Goal: Task Accomplishment & Management: Use online tool/utility

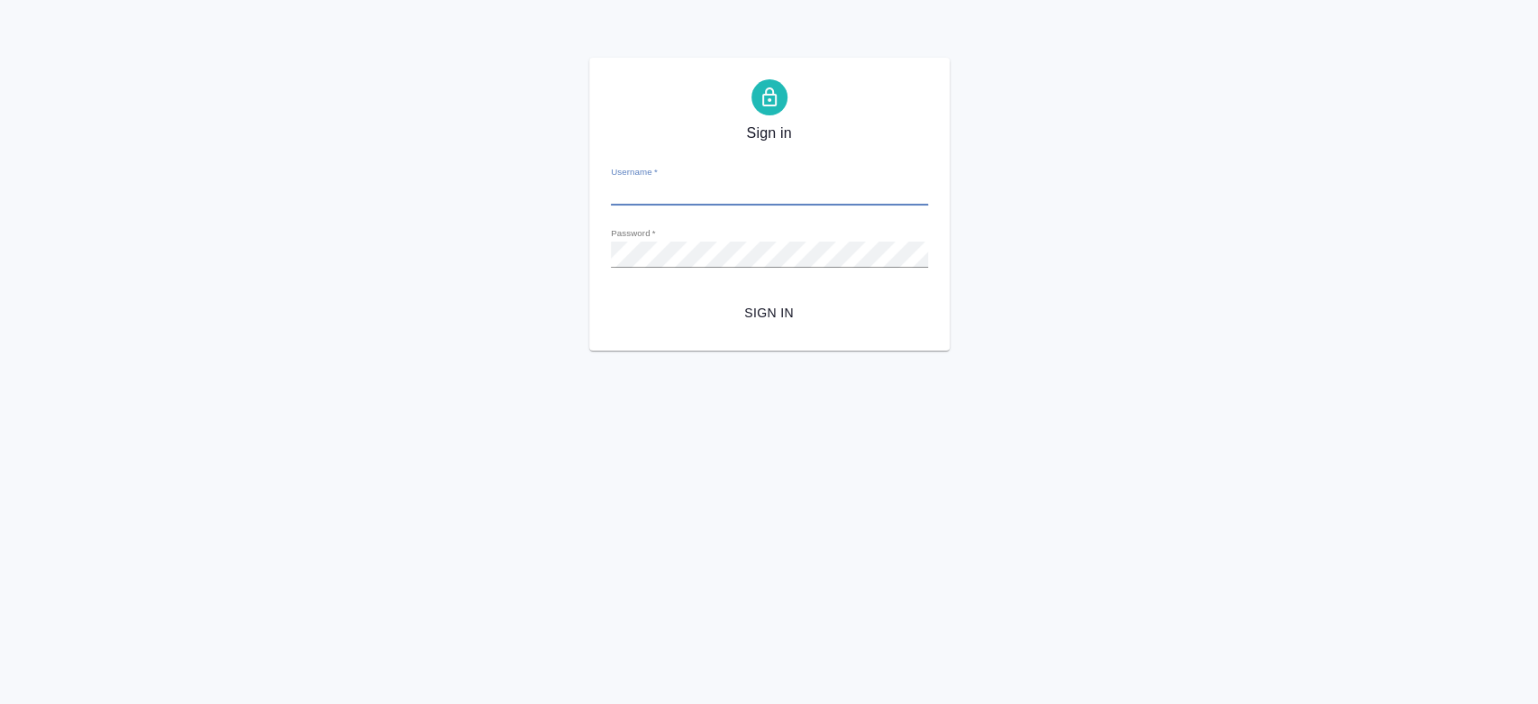
type input "[EMAIL_ADDRESS][DOMAIN_NAME]"
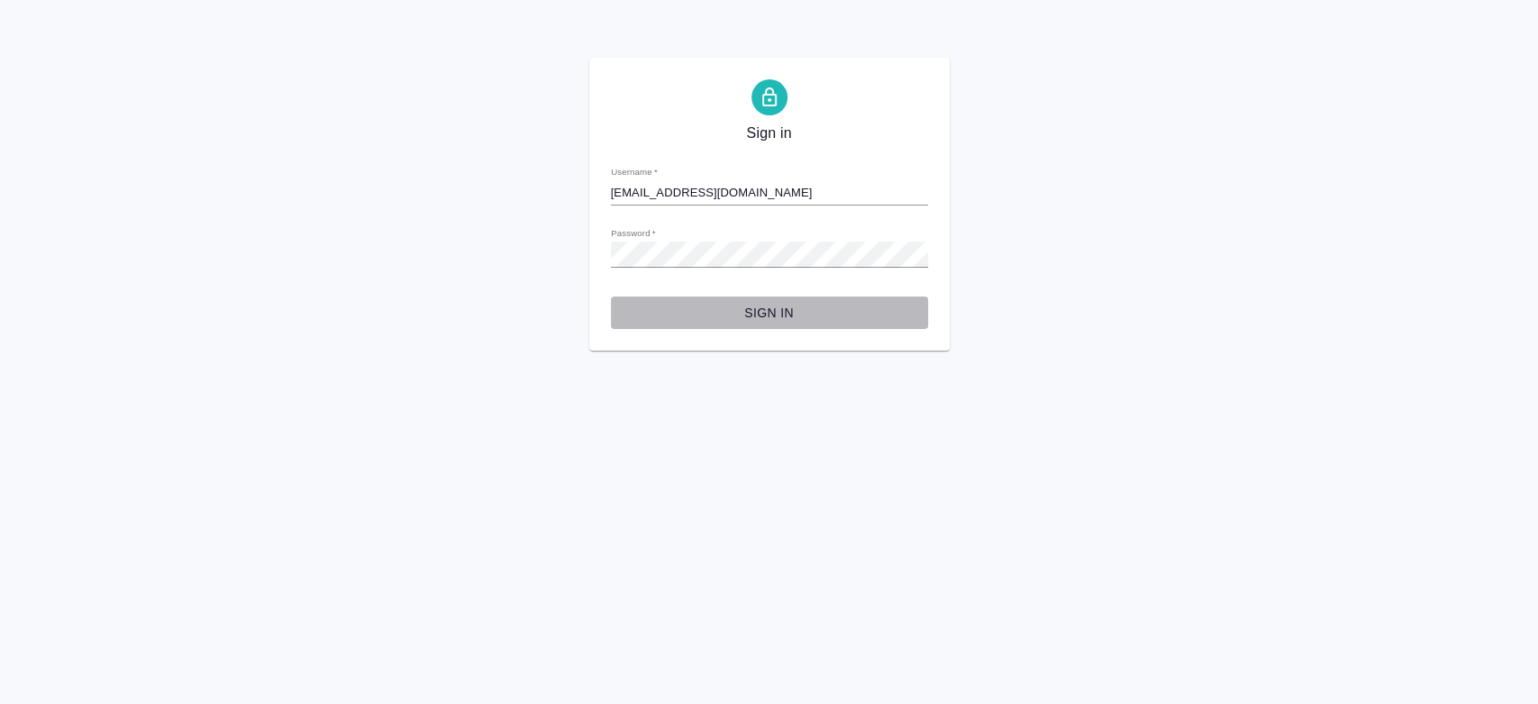
click at [809, 316] on span "Sign in" at bounding box center [769, 313] width 288 height 23
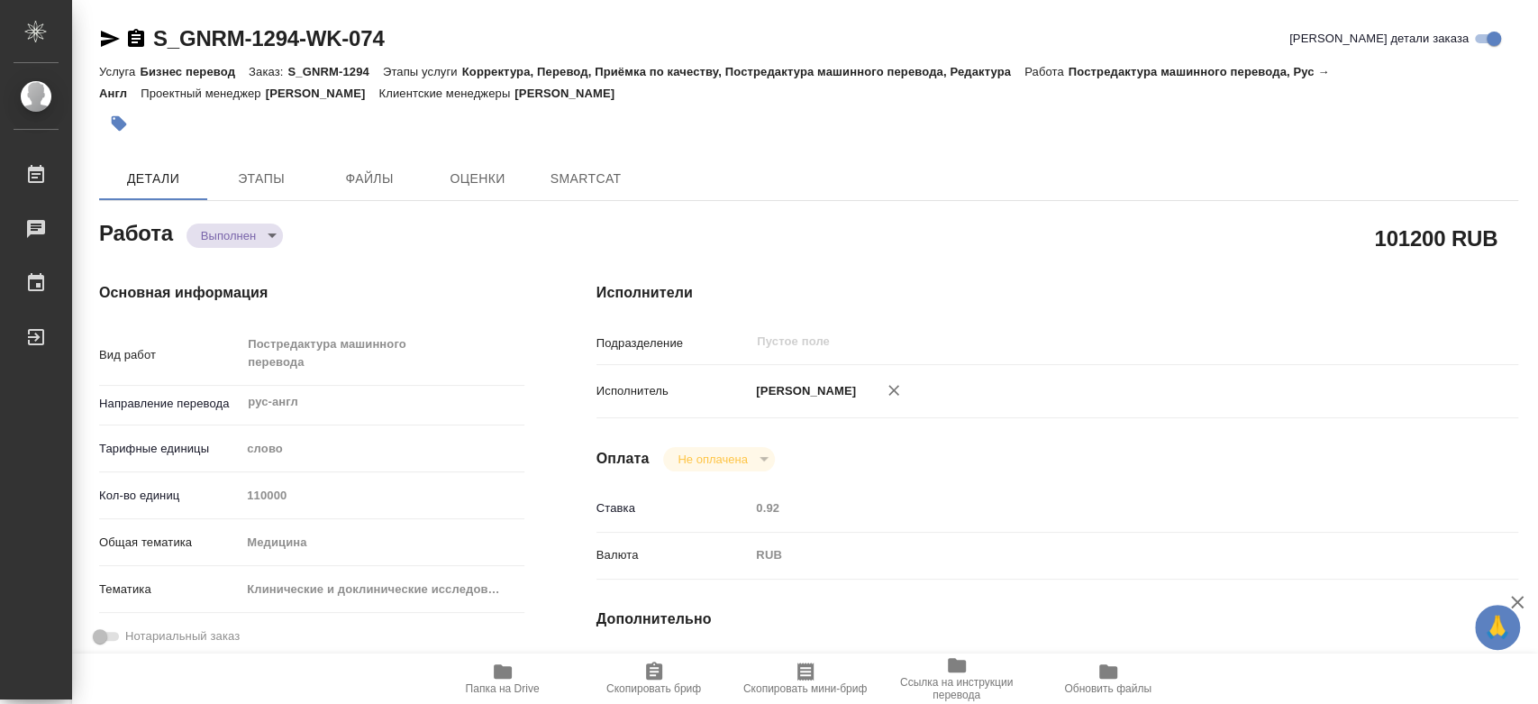
type textarea "x"
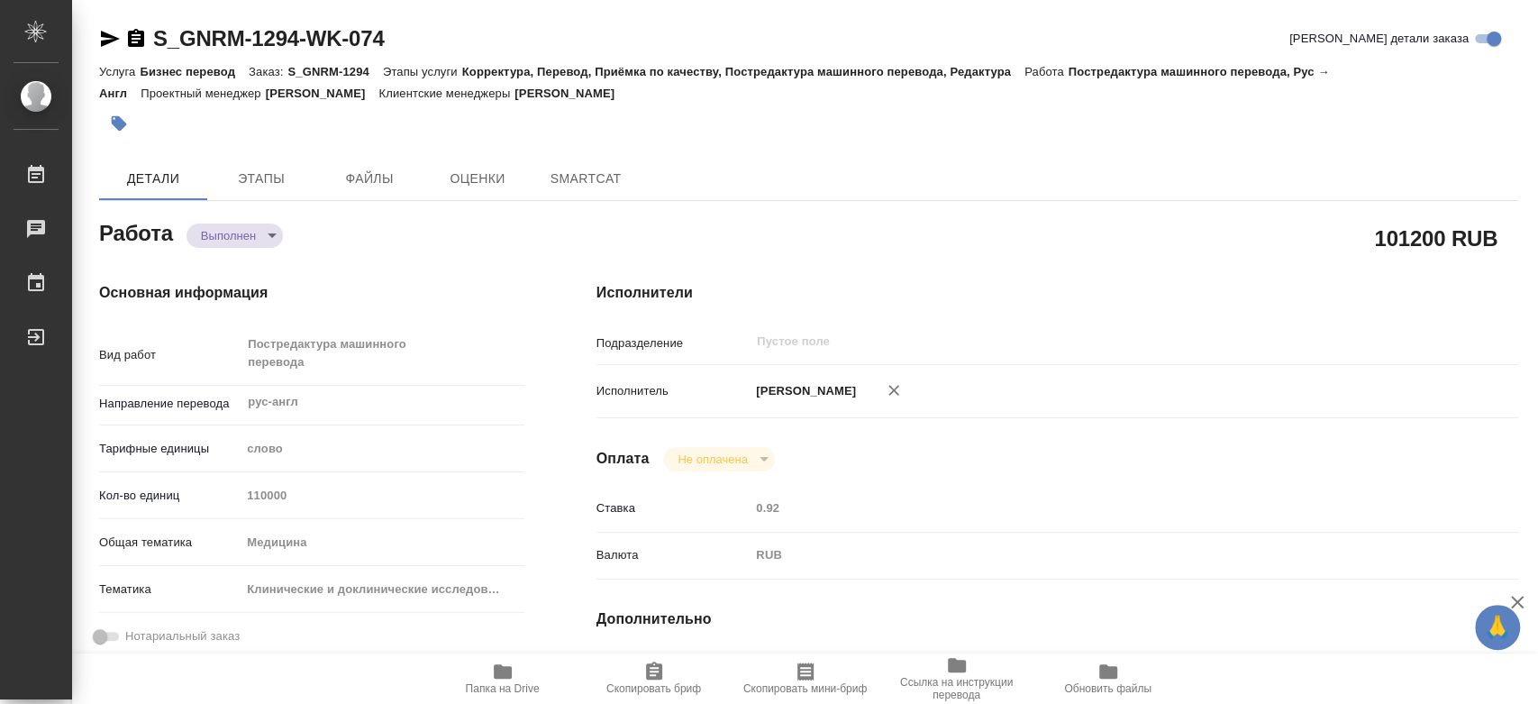
type textarea "x"
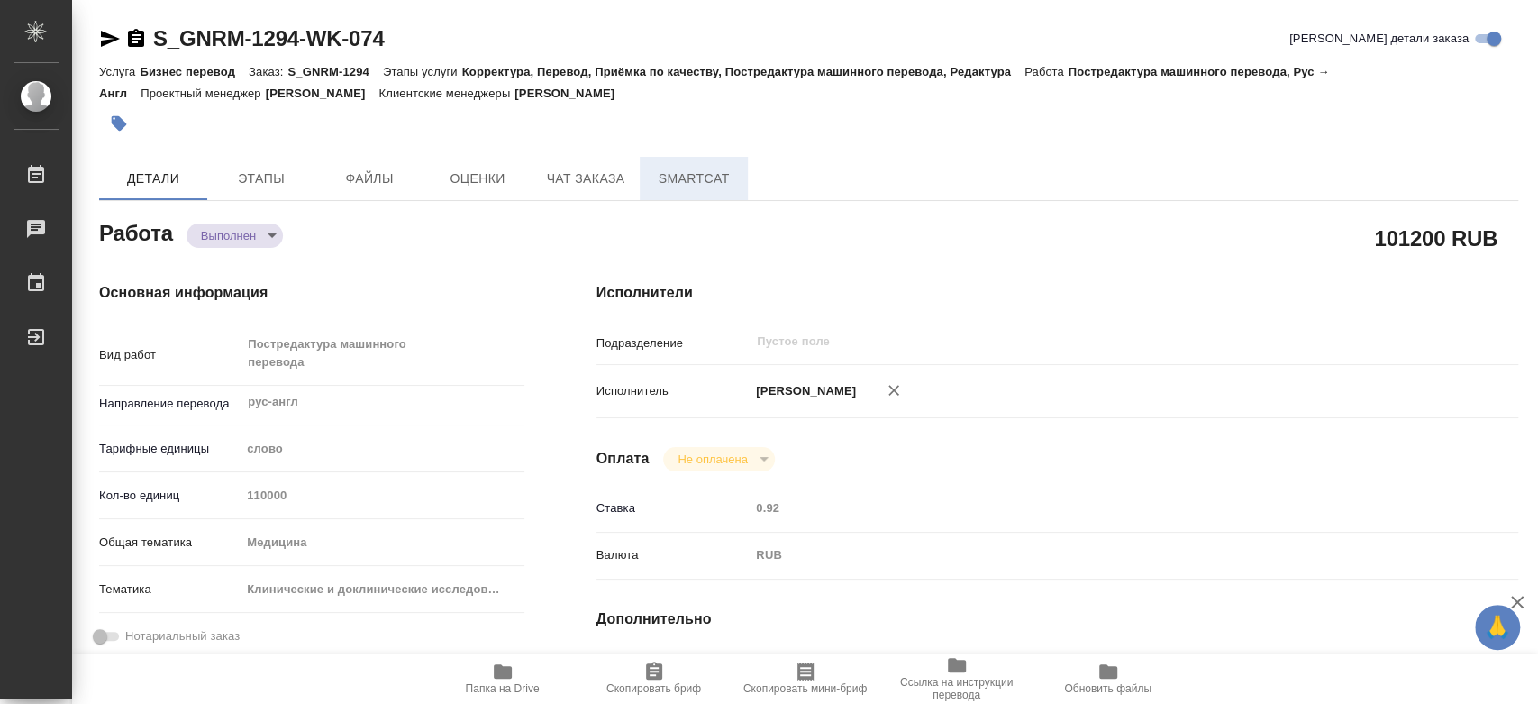
type textarea "x"
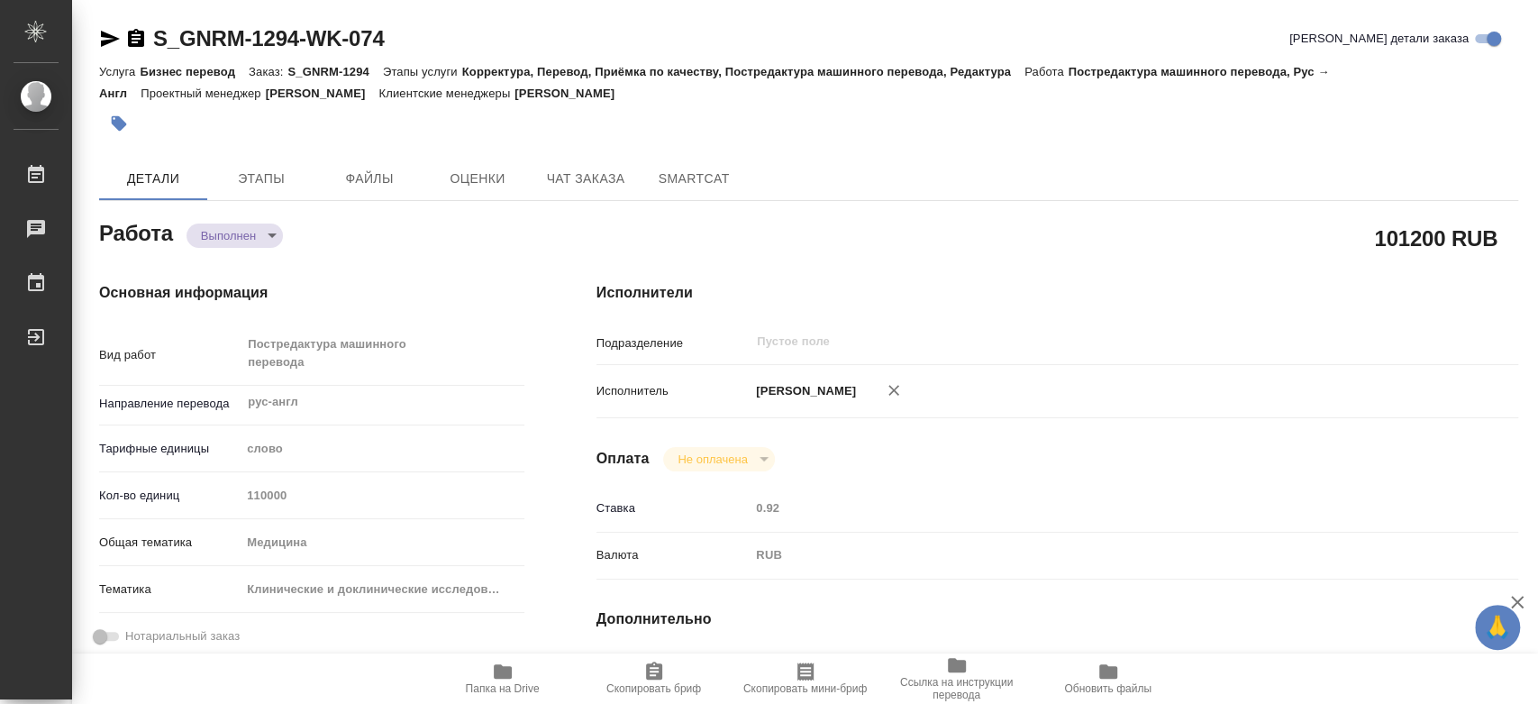
type textarea "x"
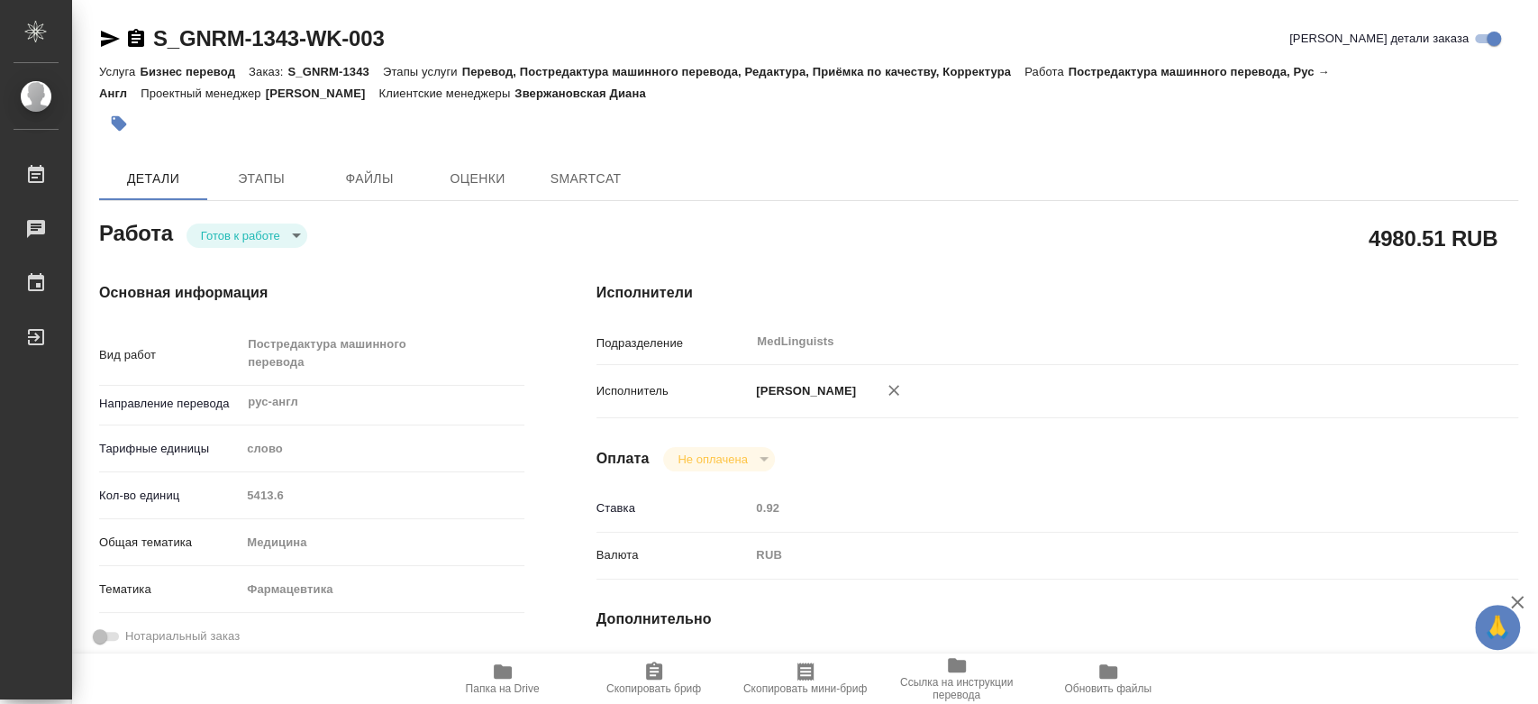
type textarea "x"
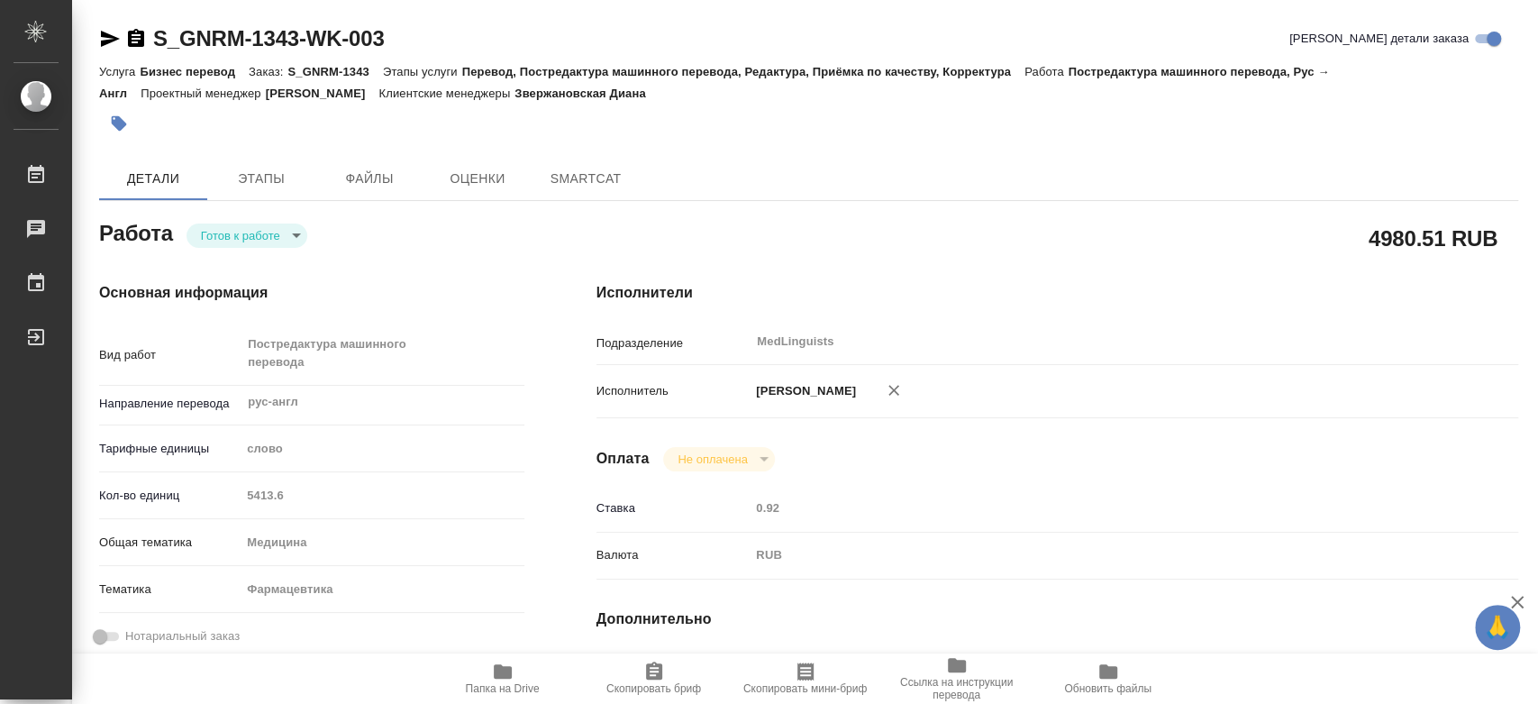
type textarea "x"
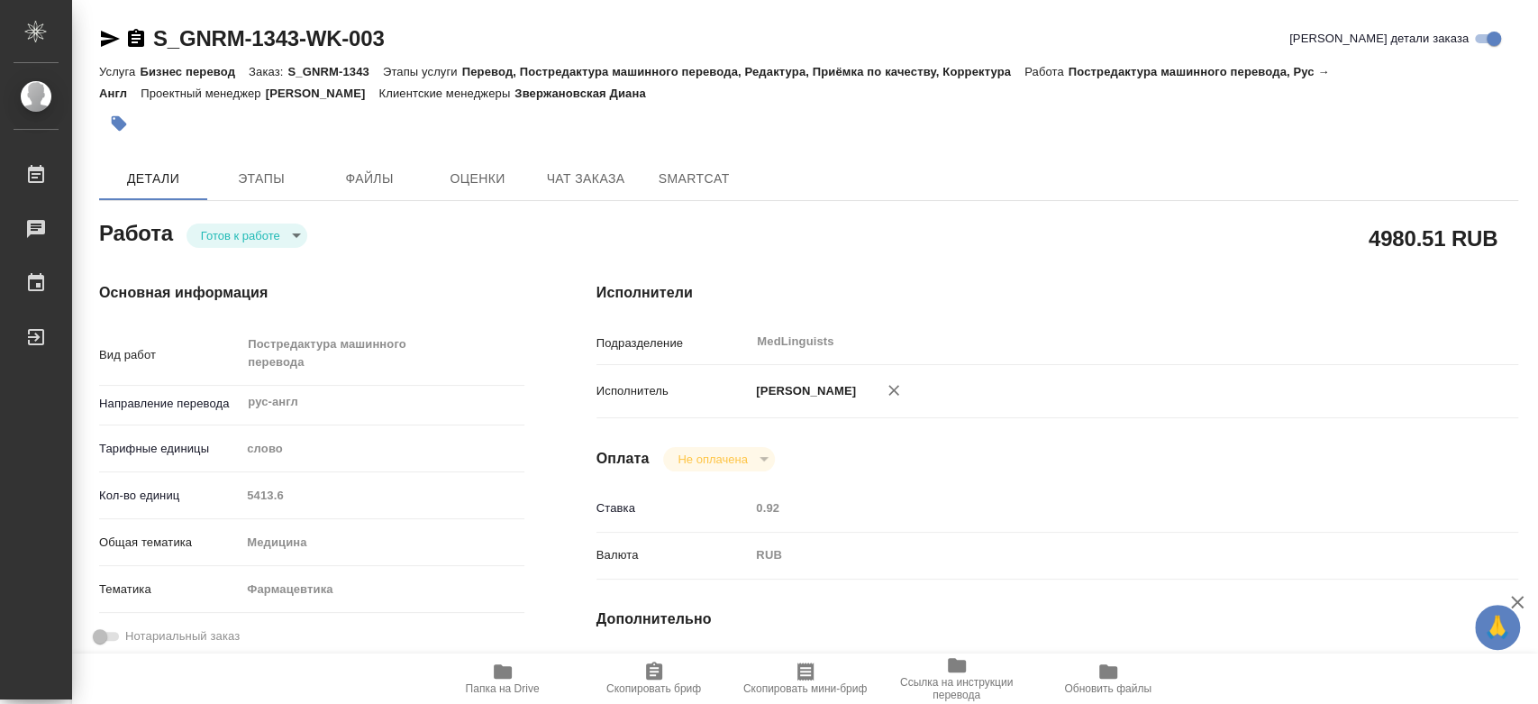
type textarea "x"
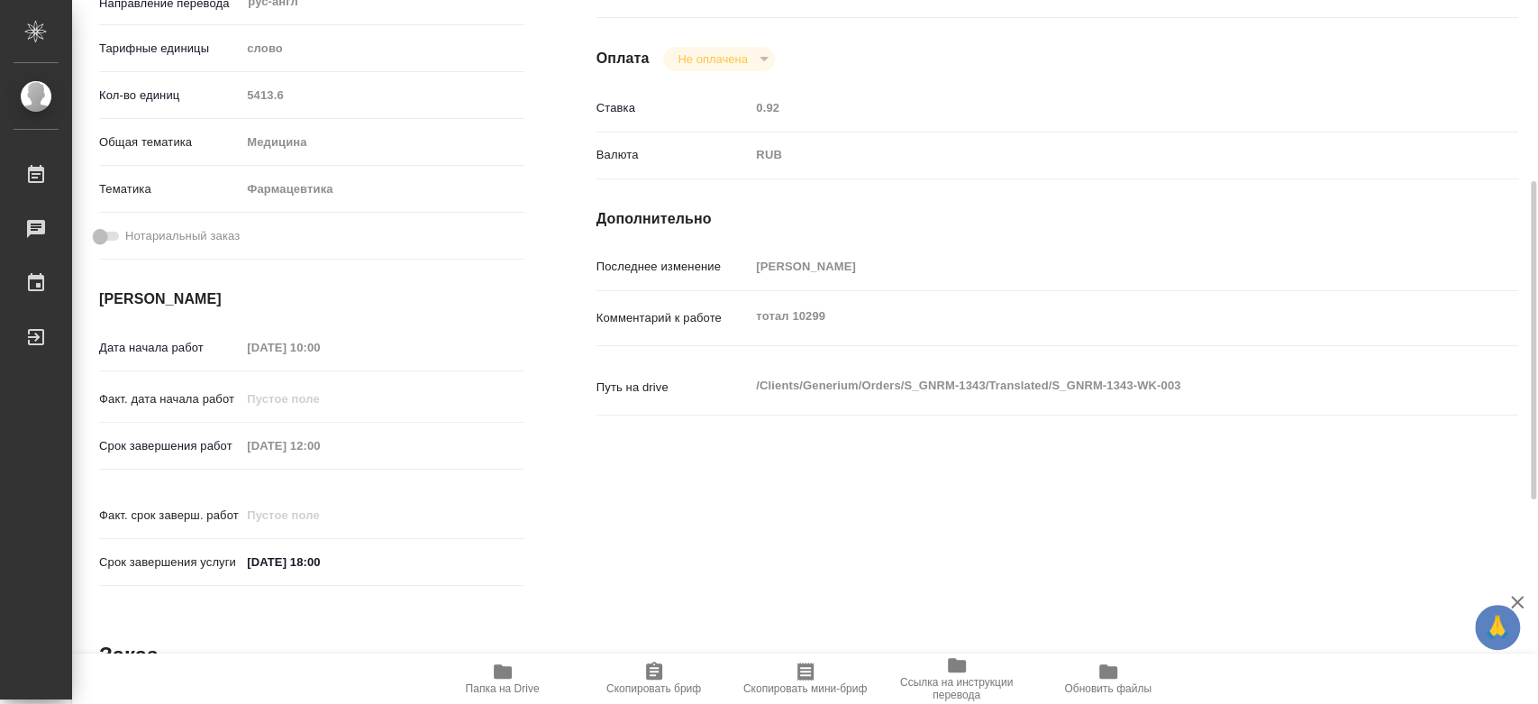
scroll to position [200, 0]
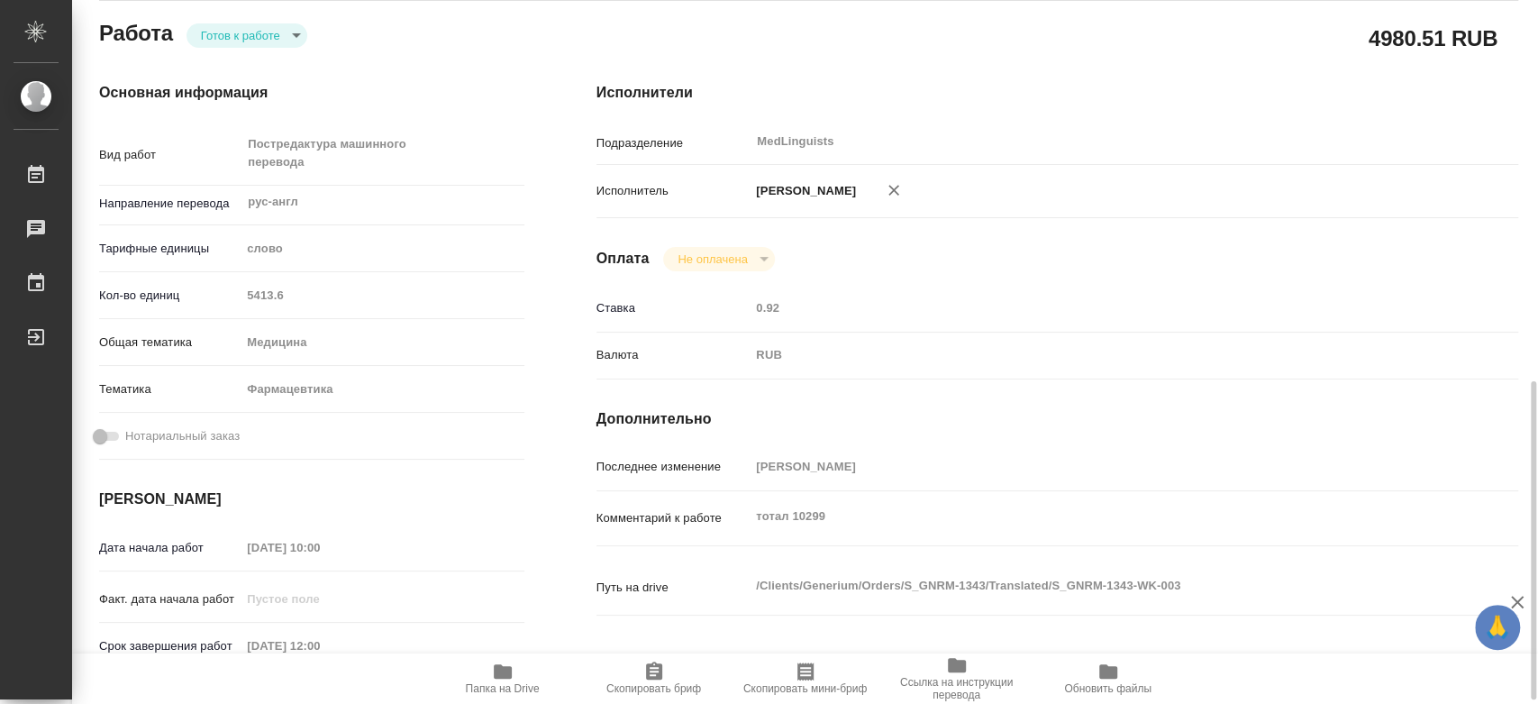
type textarea "x"
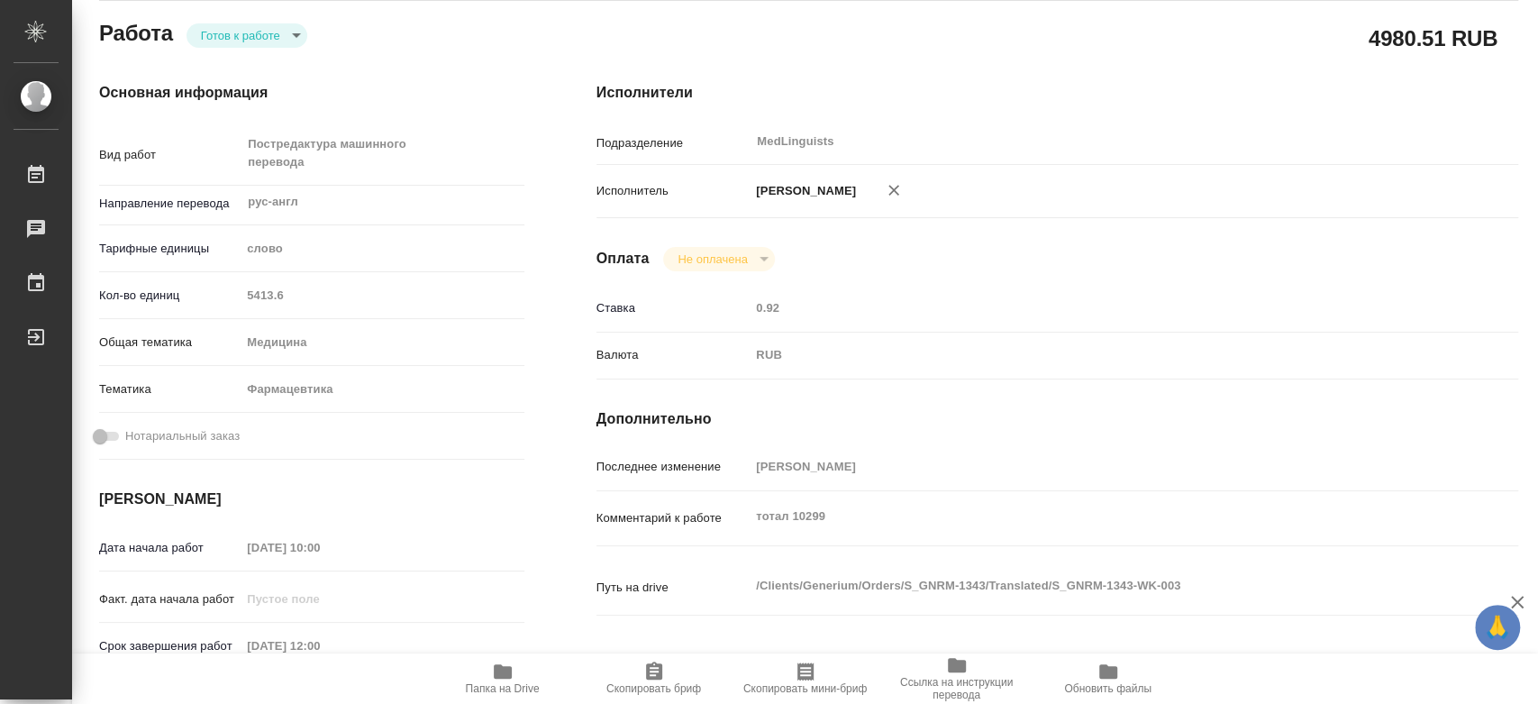
type textarea "x"
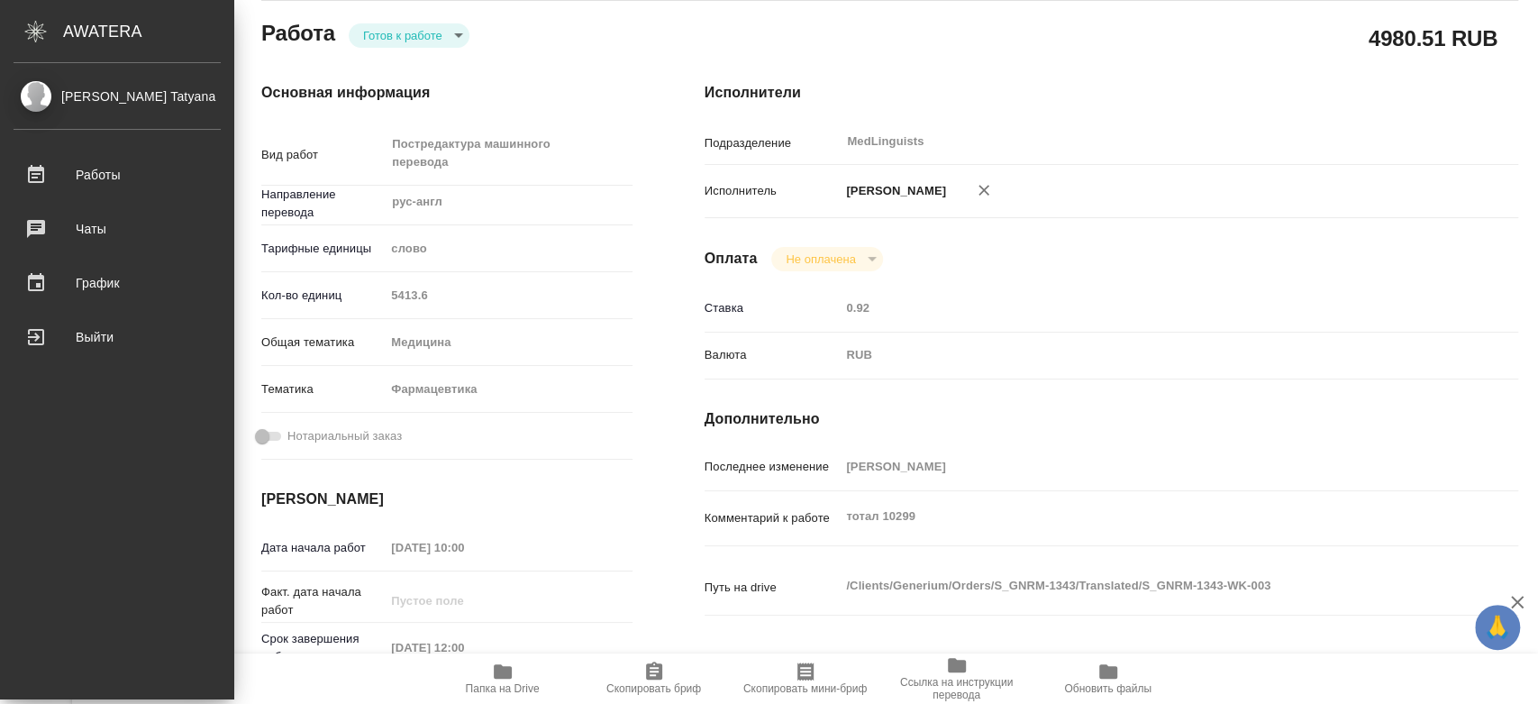
type textarea "x"
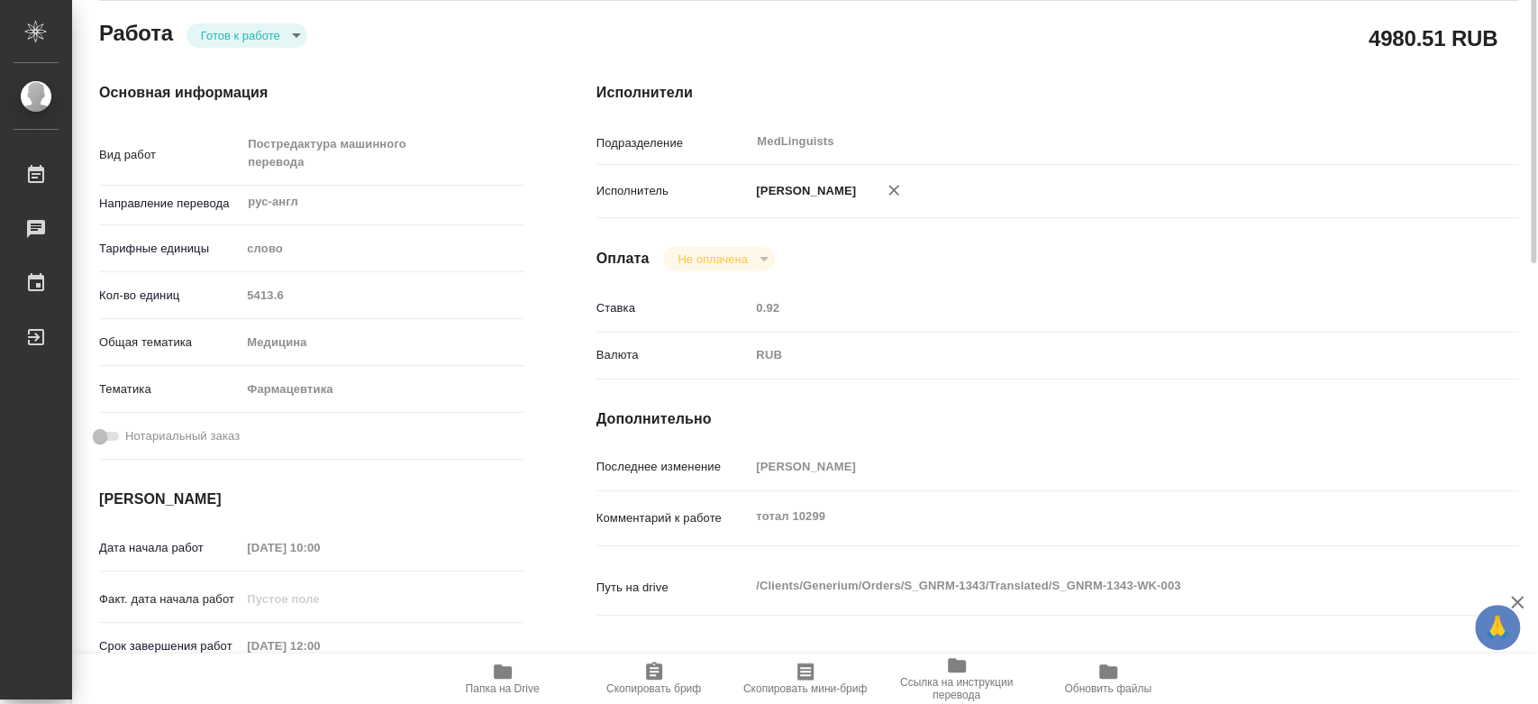
scroll to position [0, 0]
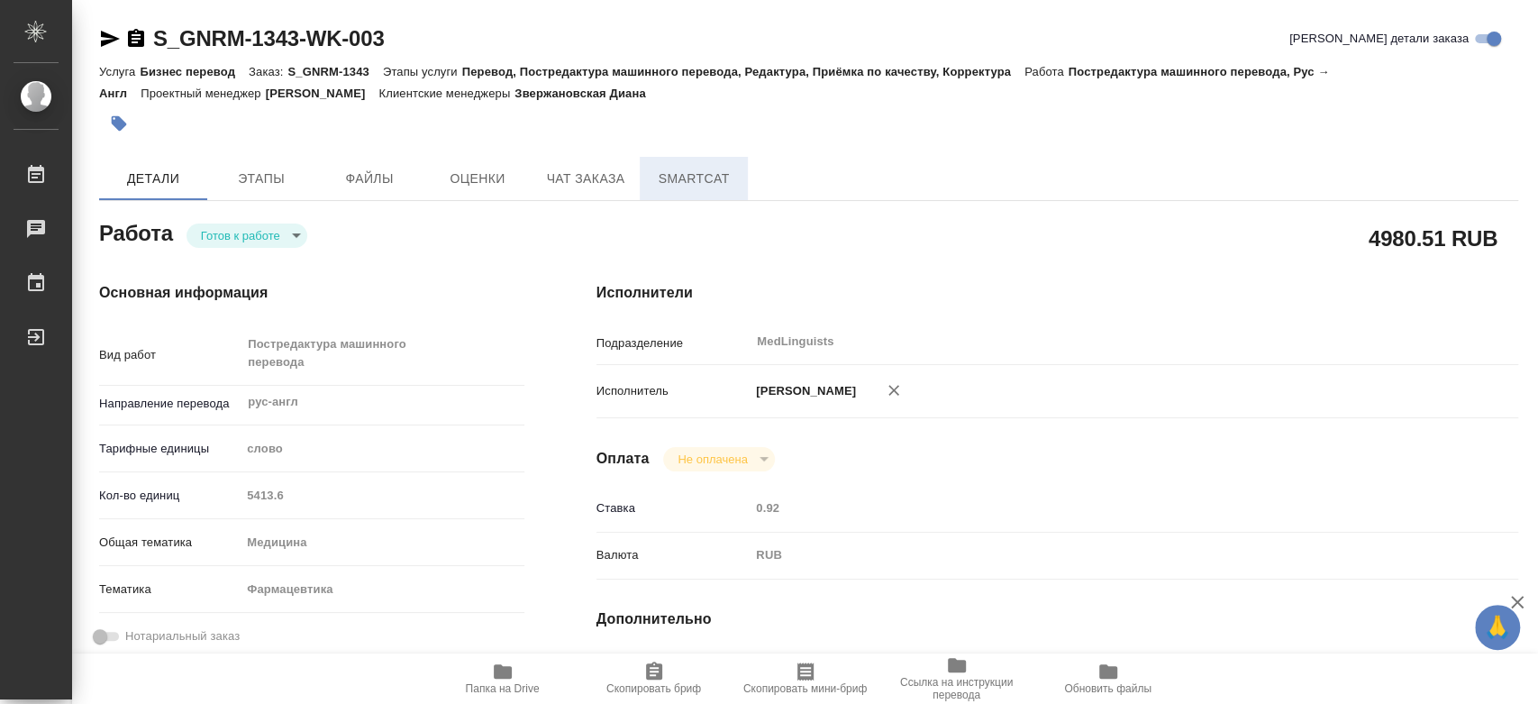
click at [670, 182] on span "SmartCat" at bounding box center [694, 179] width 87 height 23
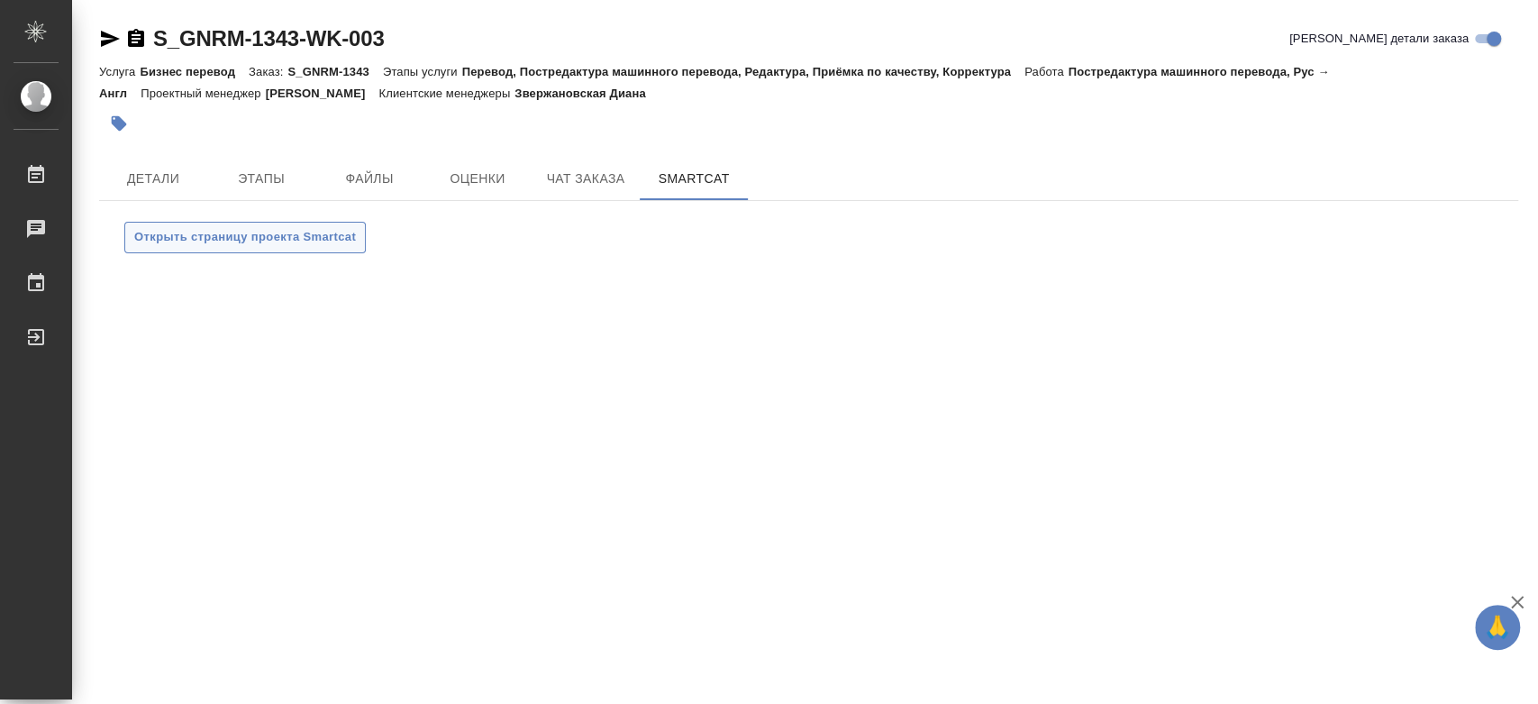
click at [293, 251] on button "Открыть страницу проекта Smartcat" at bounding box center [245, 238] width 242 height 32
click at [140, 177] on span "Детали" at bounding box center [153, 179] width 87 height 23
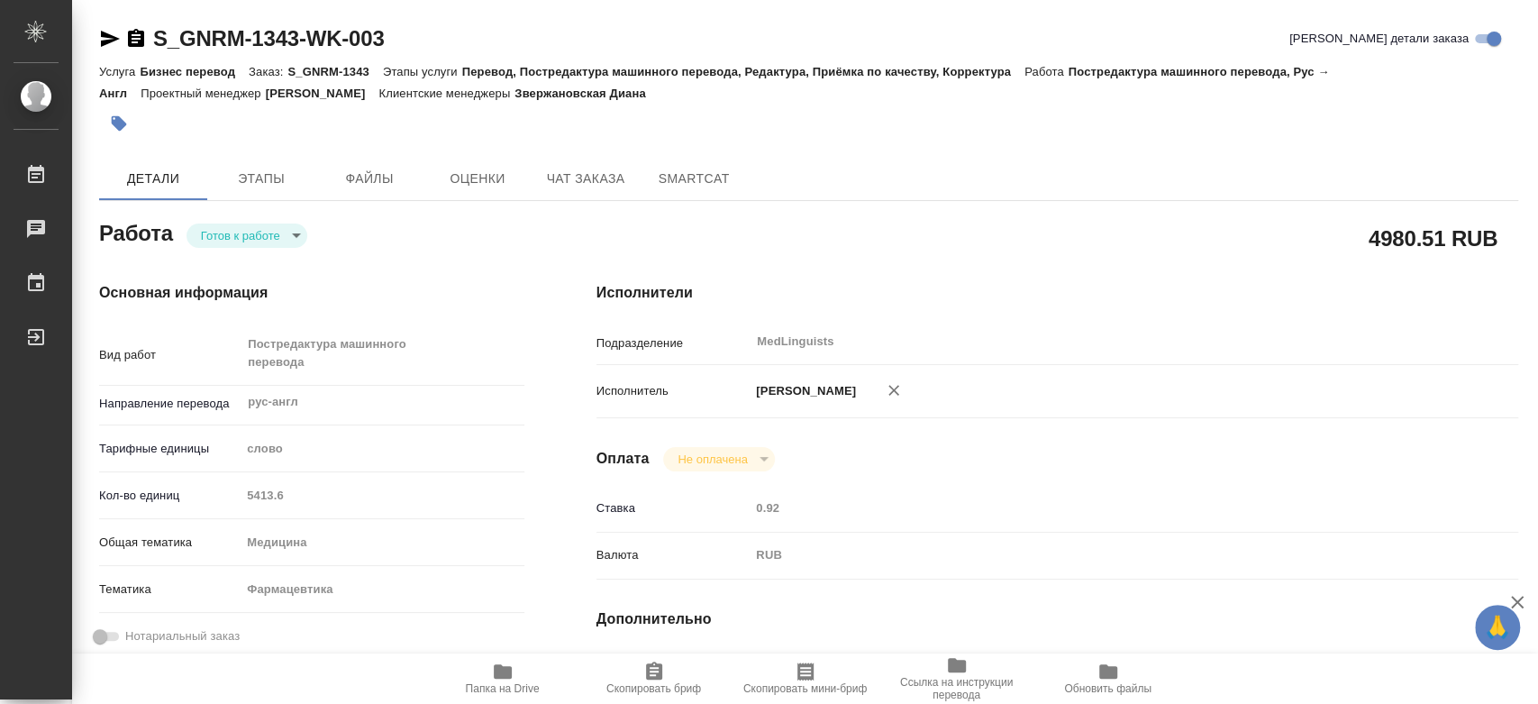
type textarea "x"
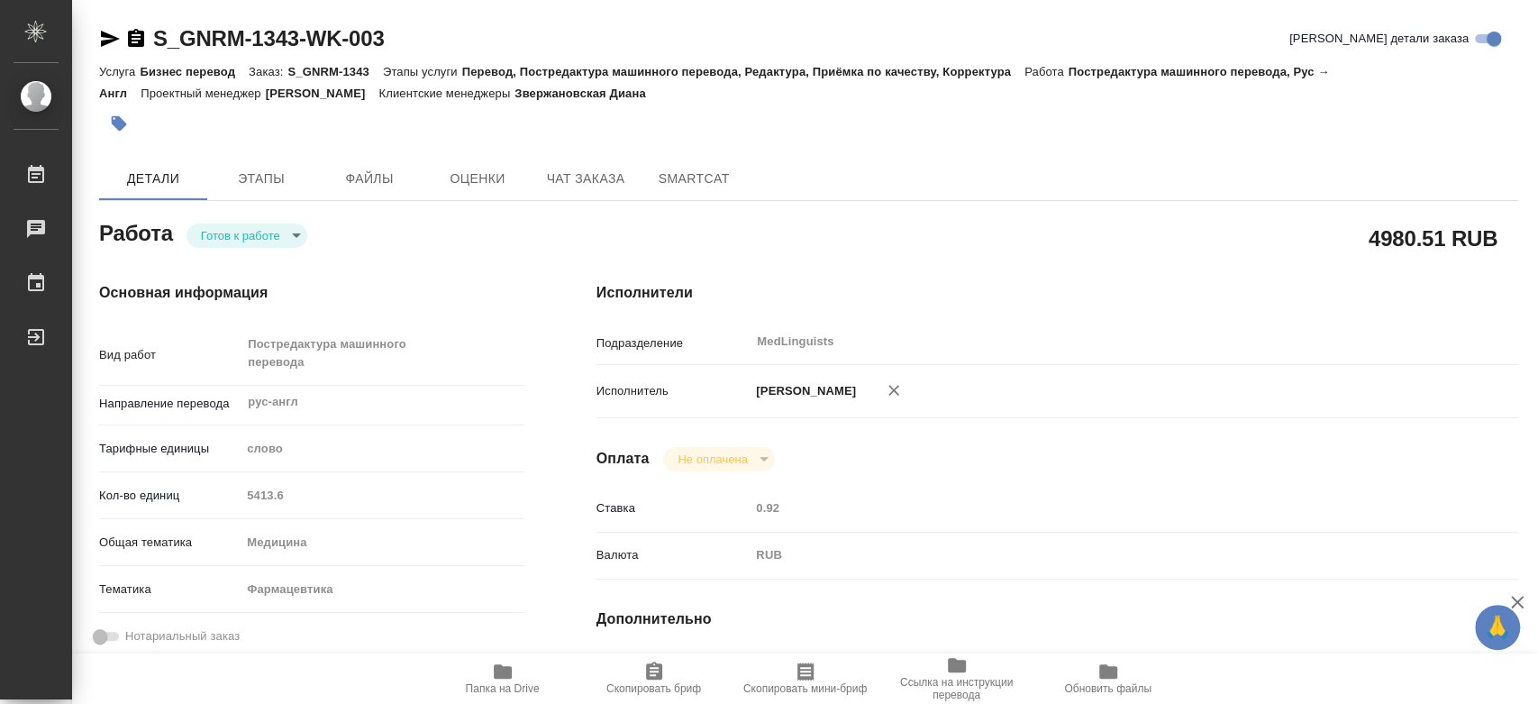
type textarea "x"
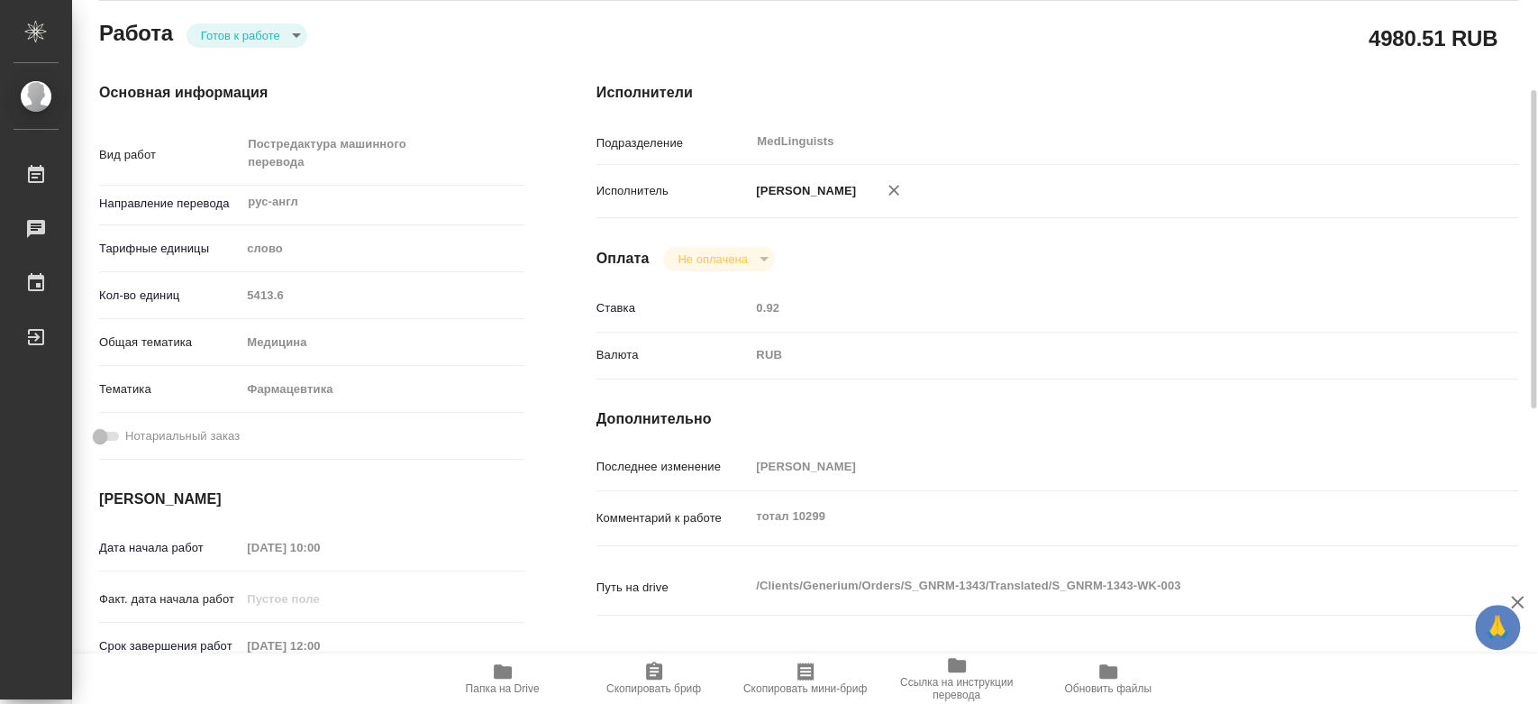
type textarea "x"
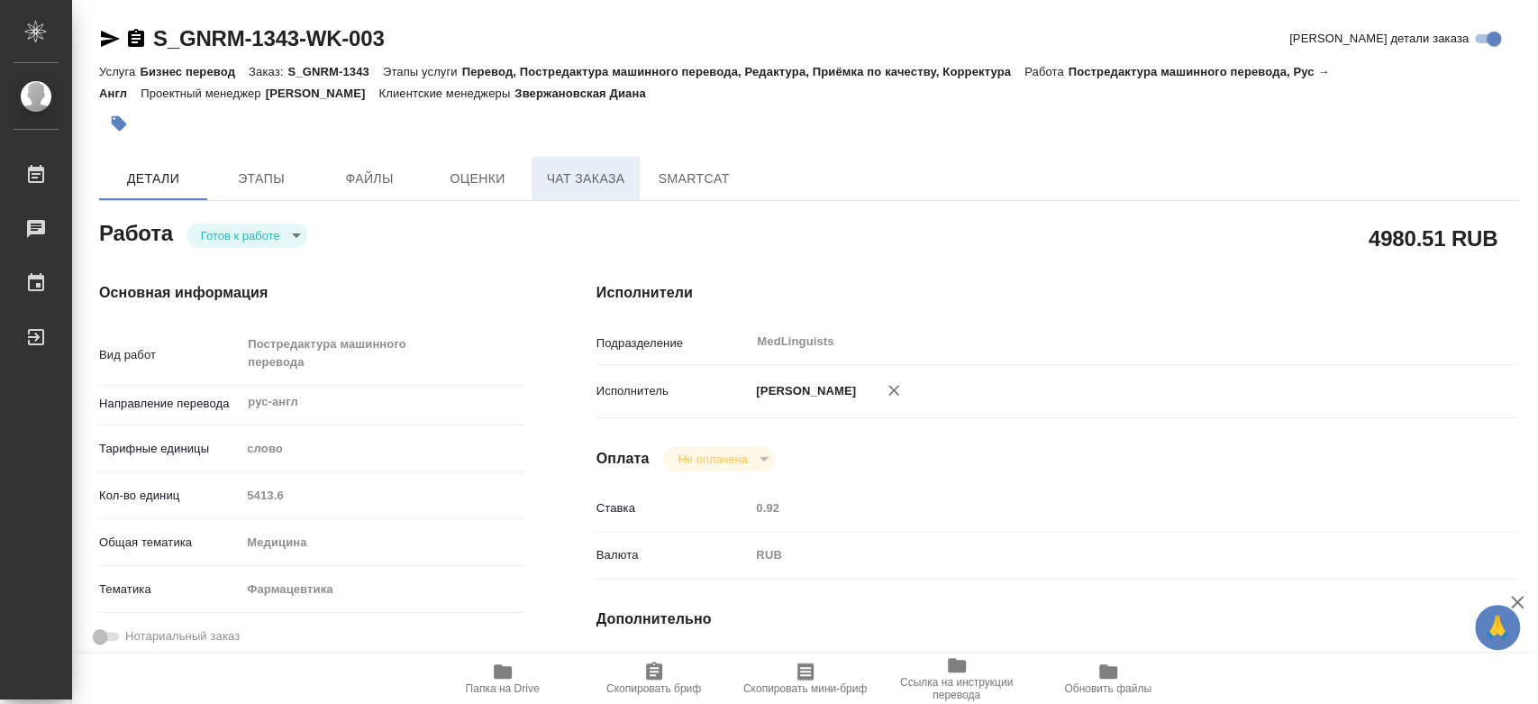
click at [577, 174] on span "Чат заказа" at bounding box center [585, 179] width 87 height 23
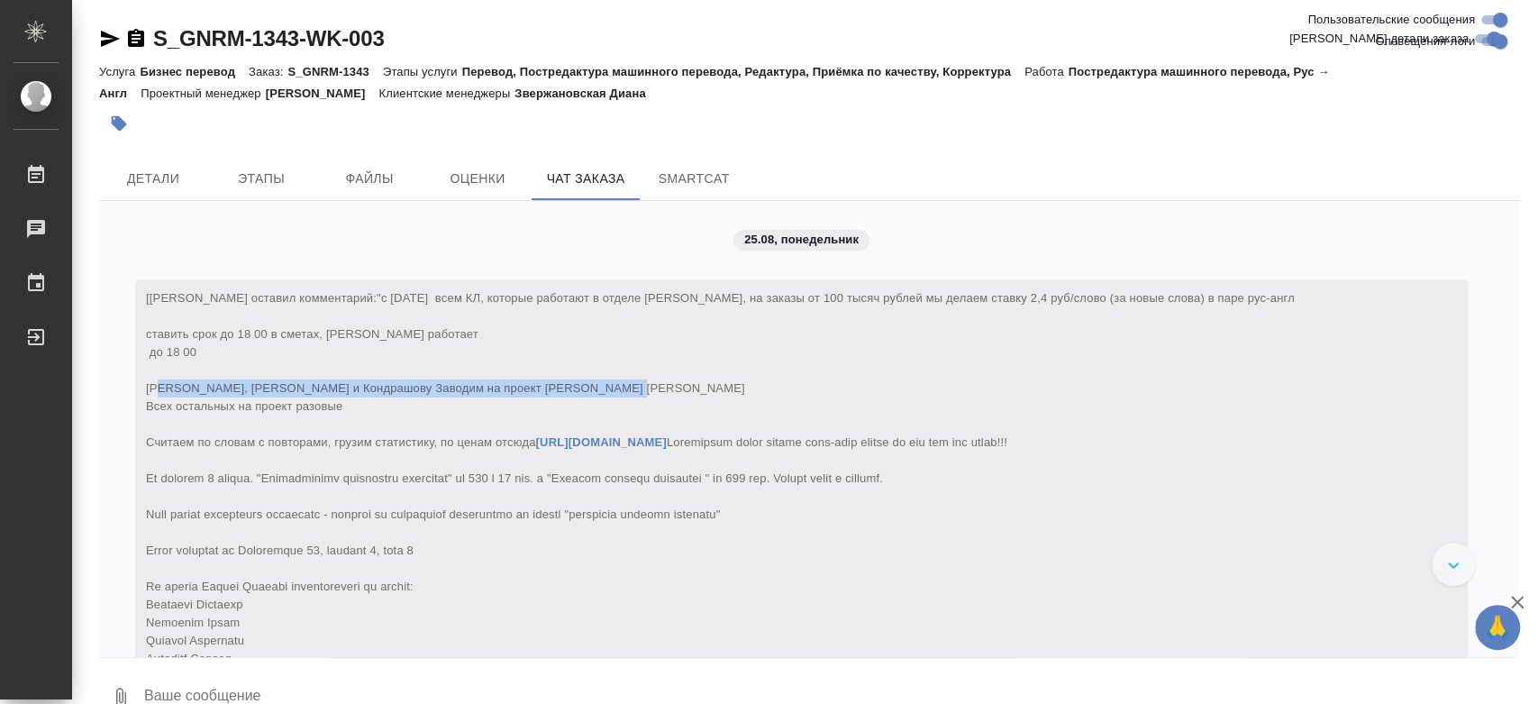
drag, startPoint x: 212, startPoint y: 404, endPoint x: 238, endPoint y: 424, distance: 32.8
click at [238, 424] on span ""с 1.04.2025 всем КЛ, которые работают в отделе Кречетова, на заказы от 100 тыс…" at bounding box center [720, 550] width 1149 height 518
click at [246, 26] on link "S_GNRM-1343-WK-003" at bounding box center [268, 38] width 231 height 24
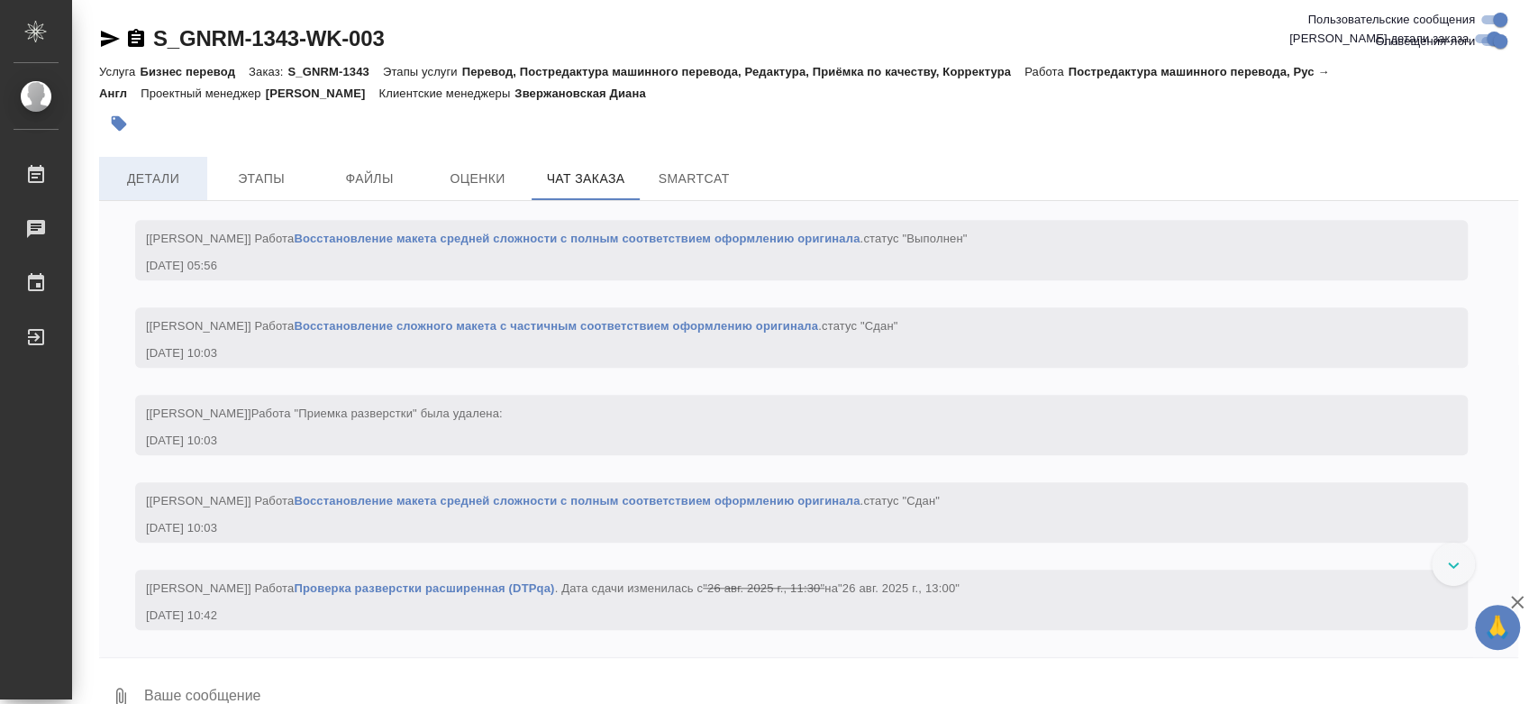
scroll to position [10286, 0]
click at [146, 186] on span "Детали" at bounding box center [153, 179] width 87 height 23
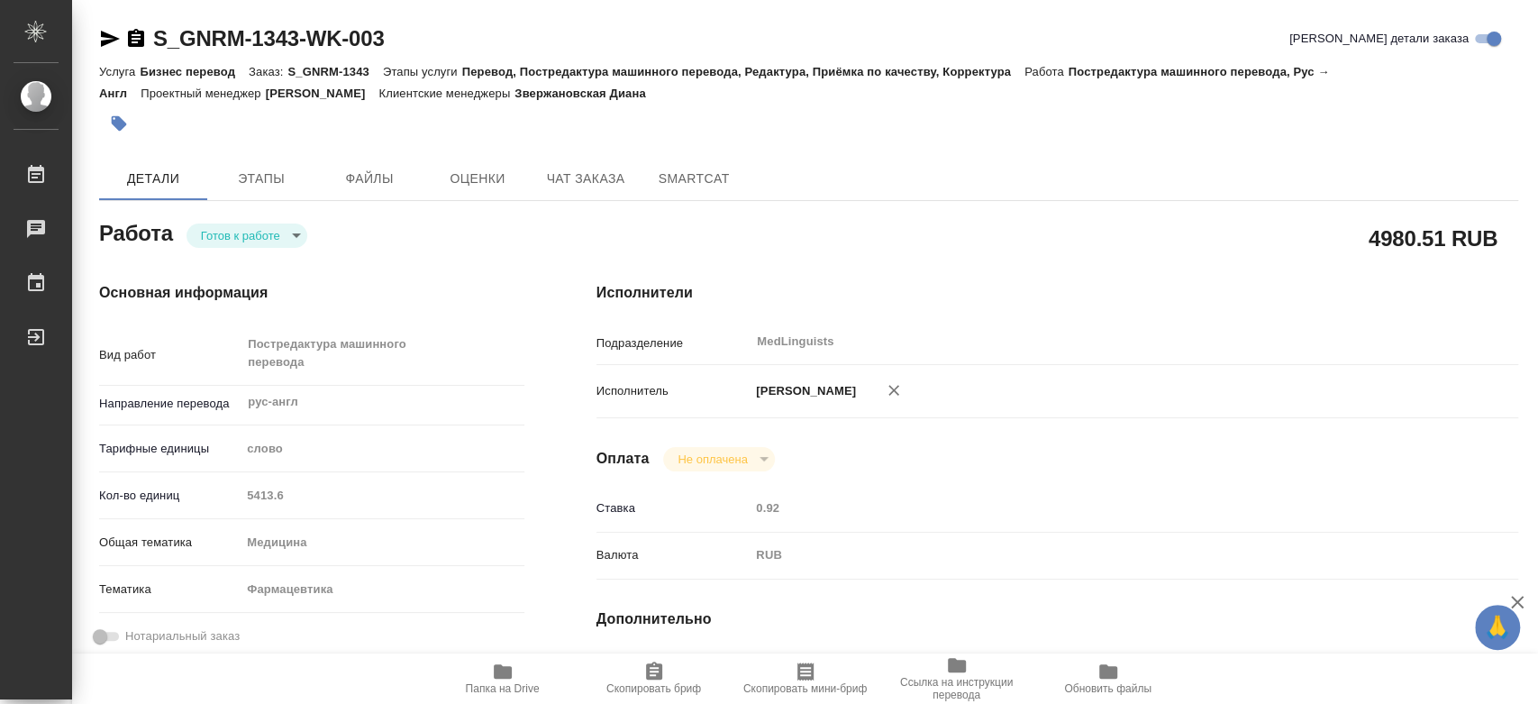
type textarea "x"
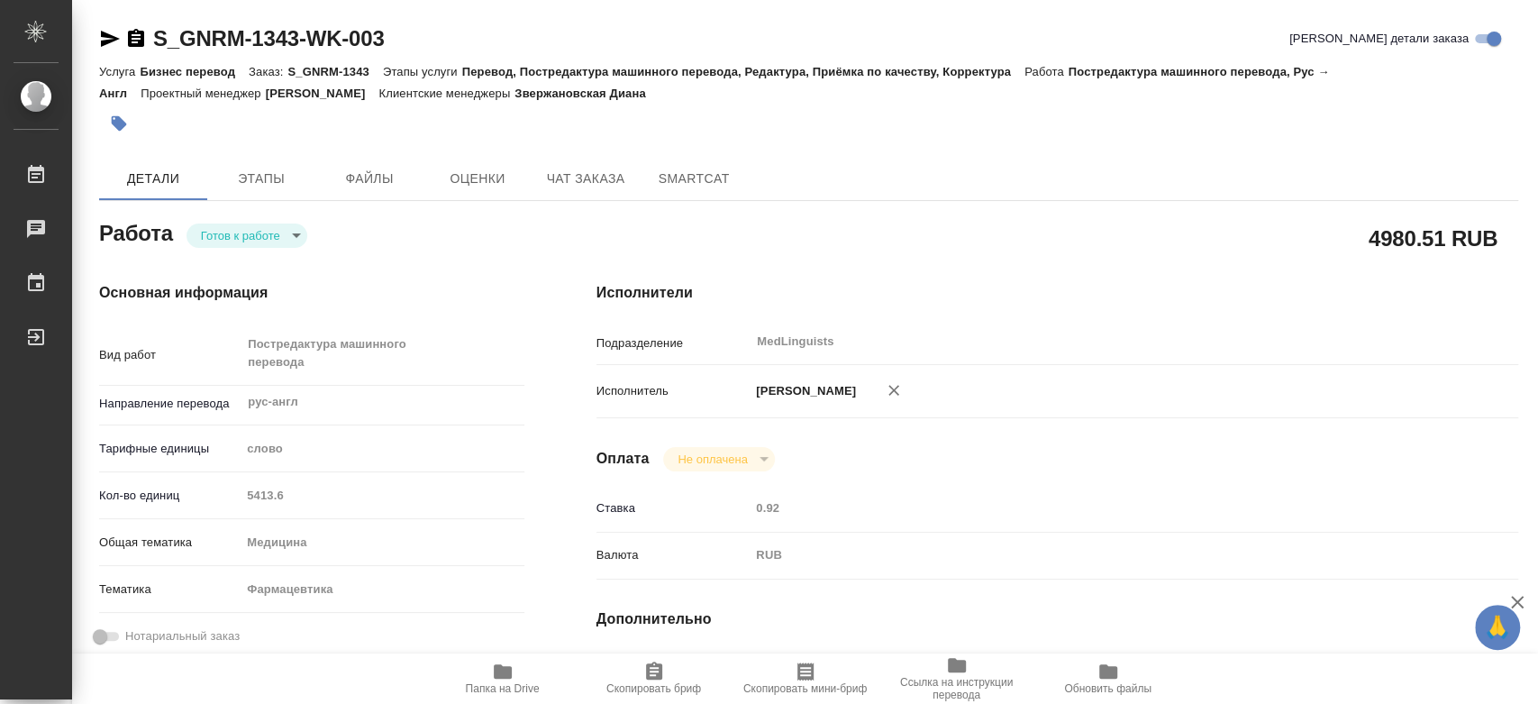
type textarea "x"
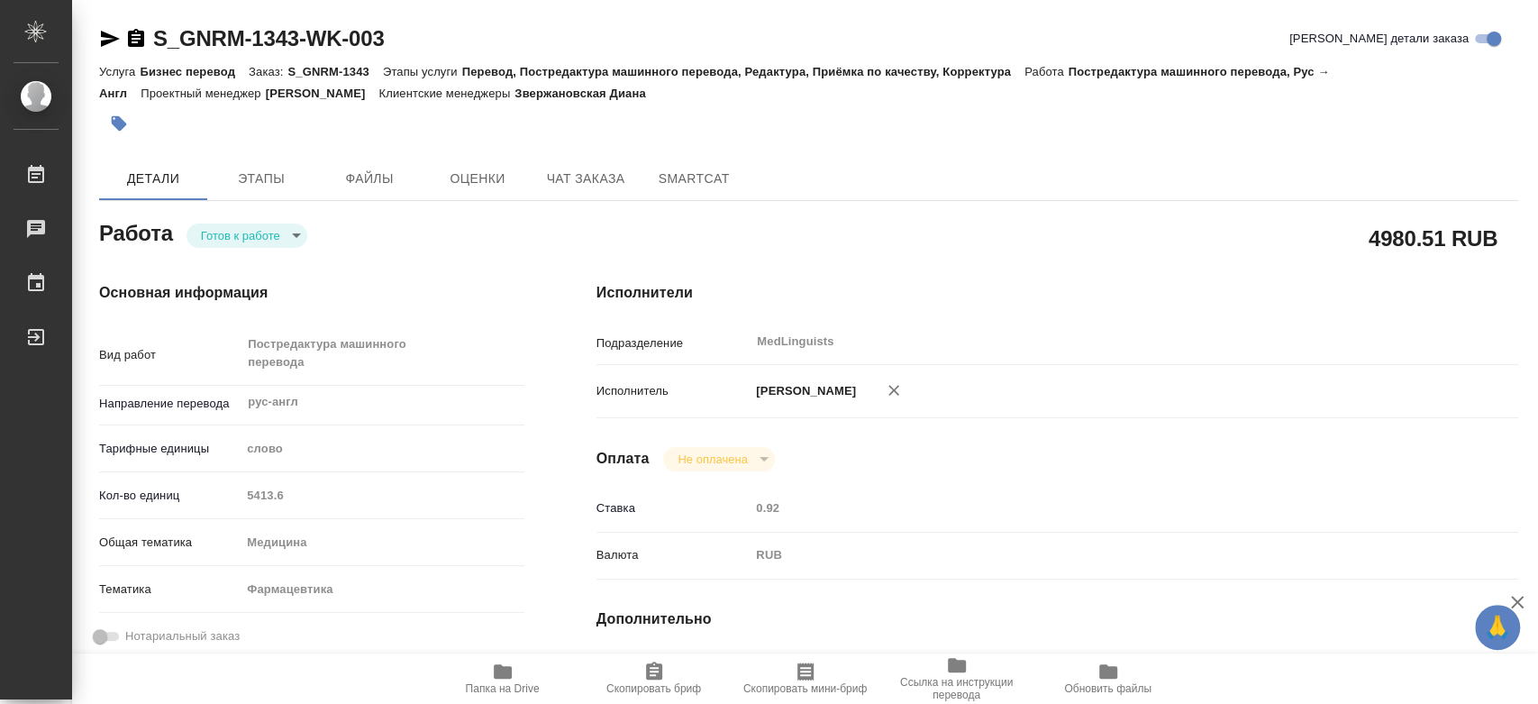
type textarea "x"
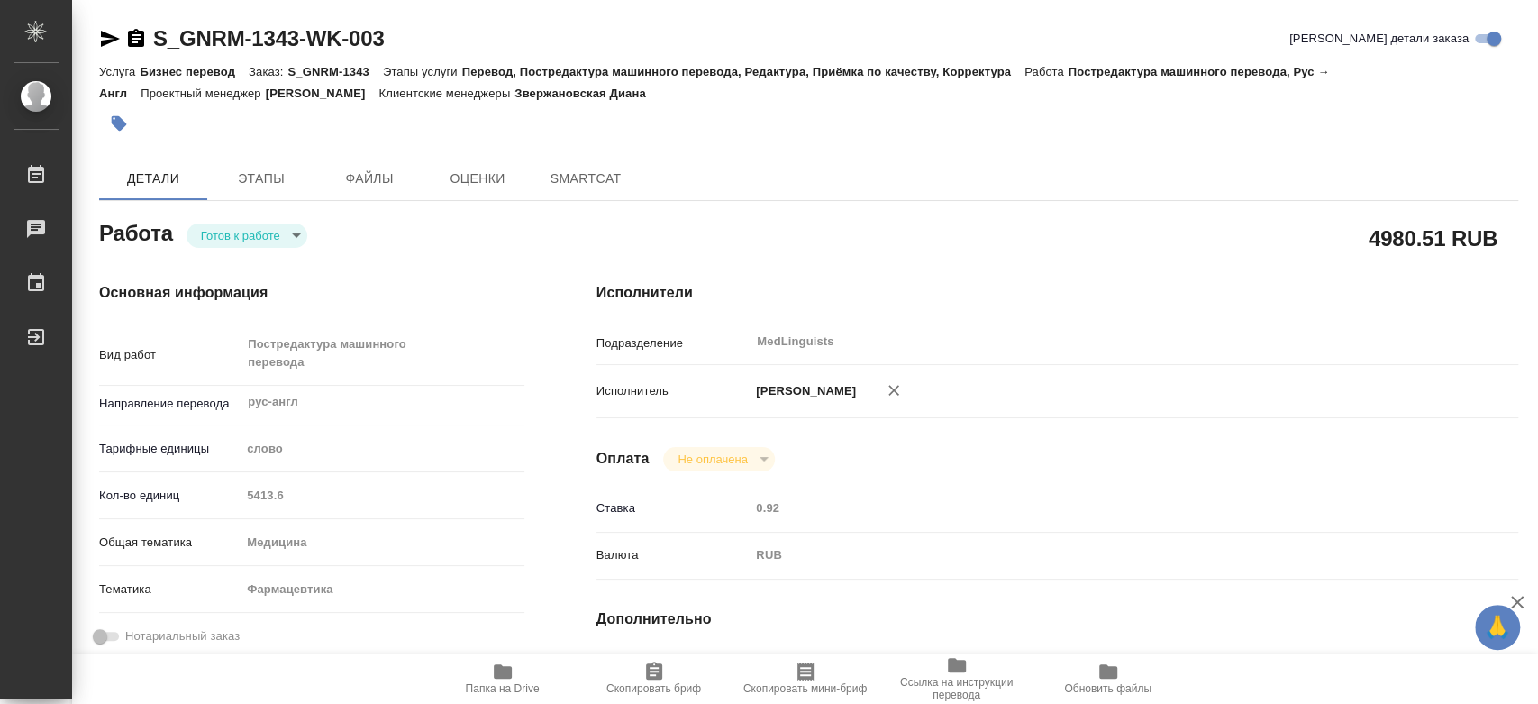
type textarea "x"
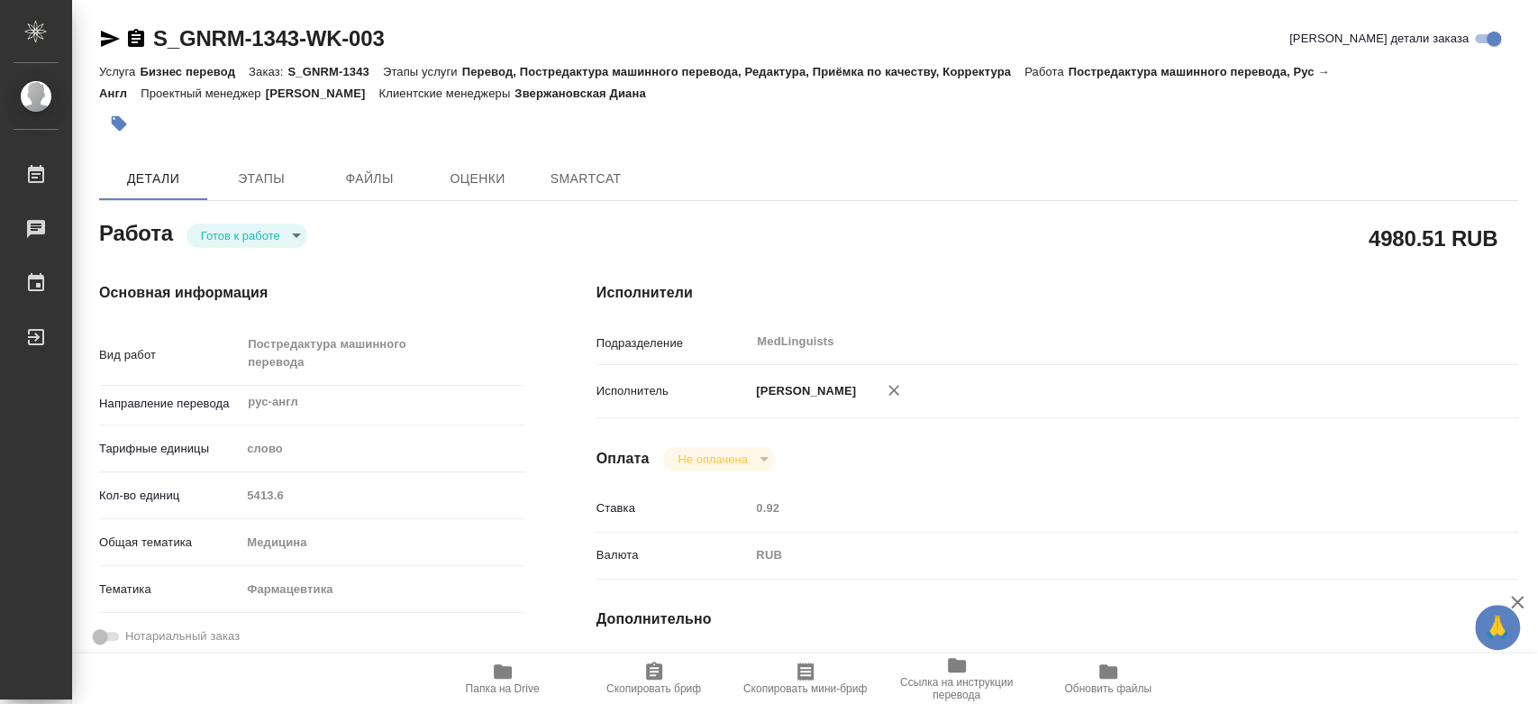
type textarea "x"
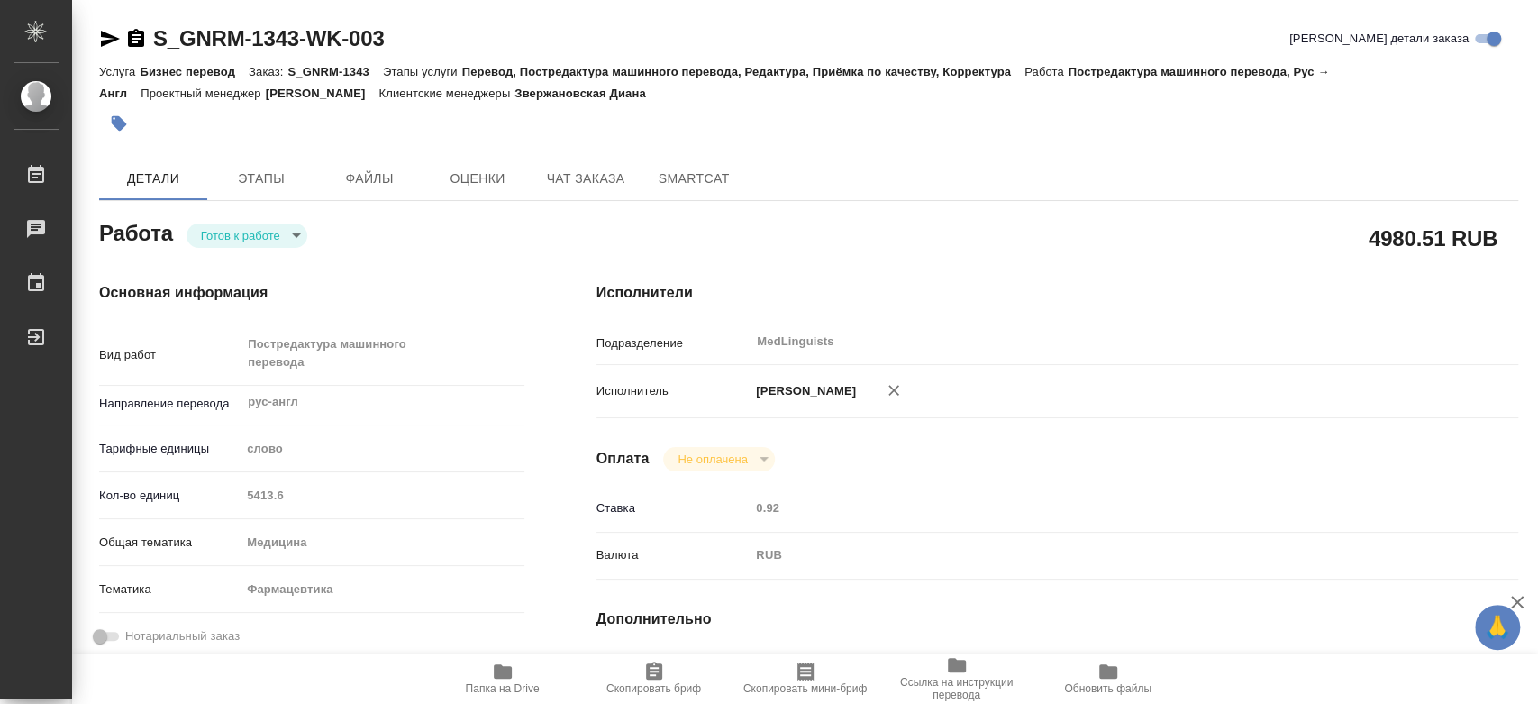
type textarea "x"
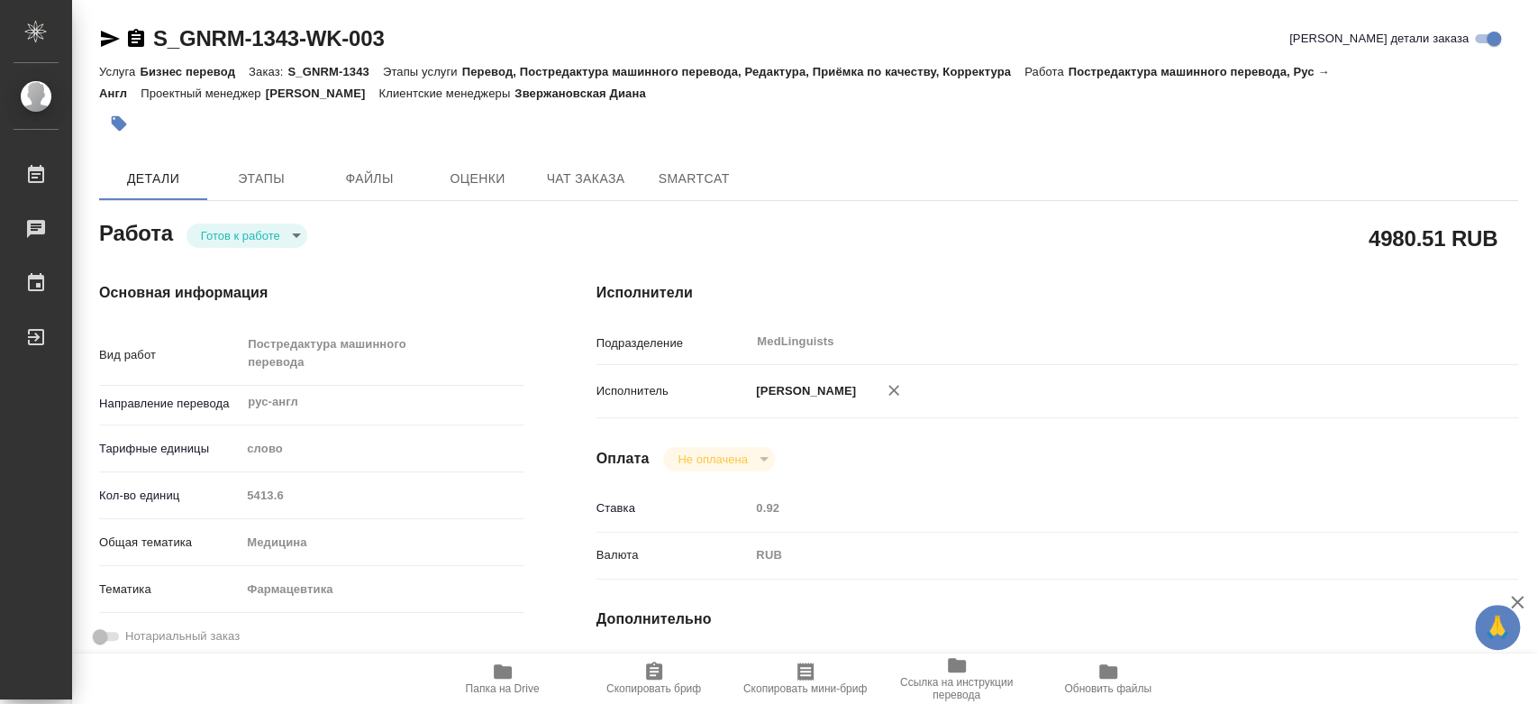
type textarea "x"
